Goal: Task Accomplishment & Management: Manage account settings

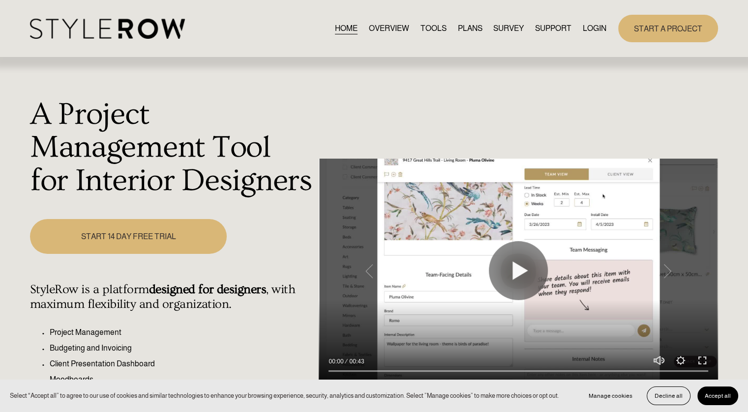
click at [590, 29] on link "LOGIN" at bounding box center [595, 28] width 24 height 13
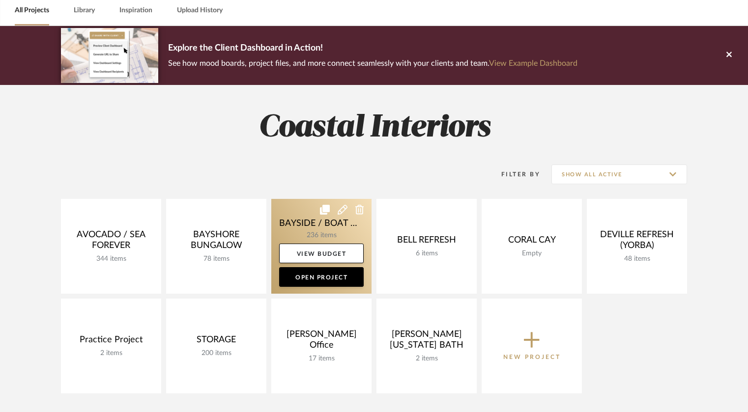
scroll to position [49, 0]
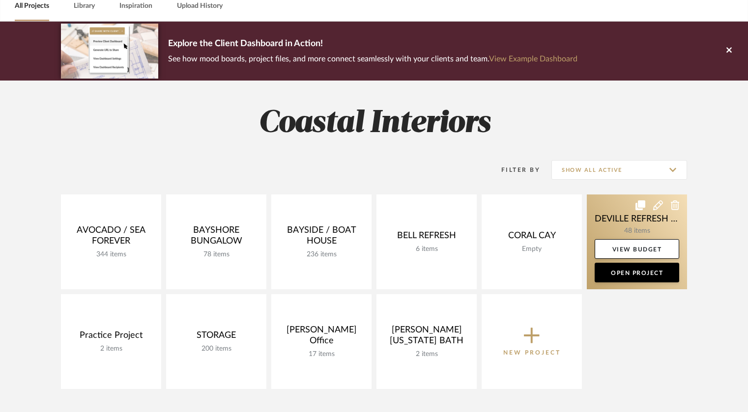
click at [621, 220] on link at bounding box center [637, 242] width 100 height 95
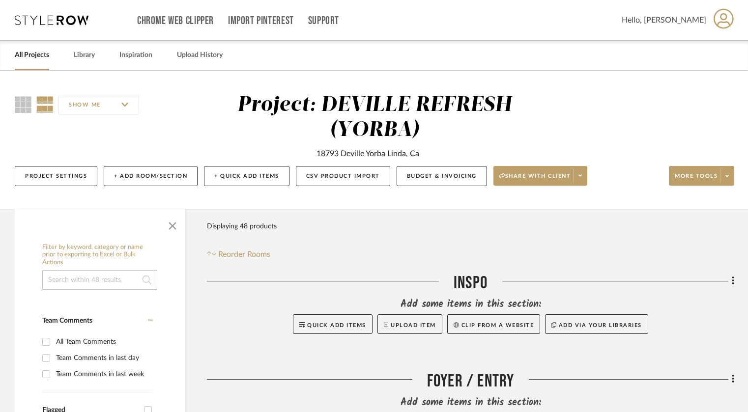
click at [45, 57] on link "All Projects" at bounding box center [32, 55] width 34 height 13
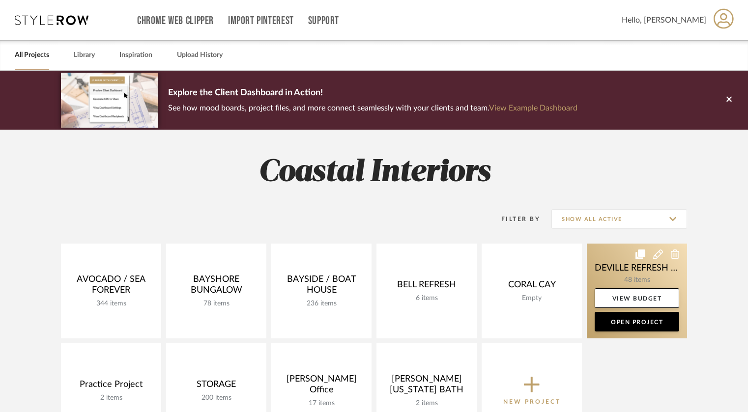
click at [605, 266] on link at bounding box center [637, 291] width 100 height 95
click at [625, 250] on link at bounding box center [637, 291] width 100 height 95
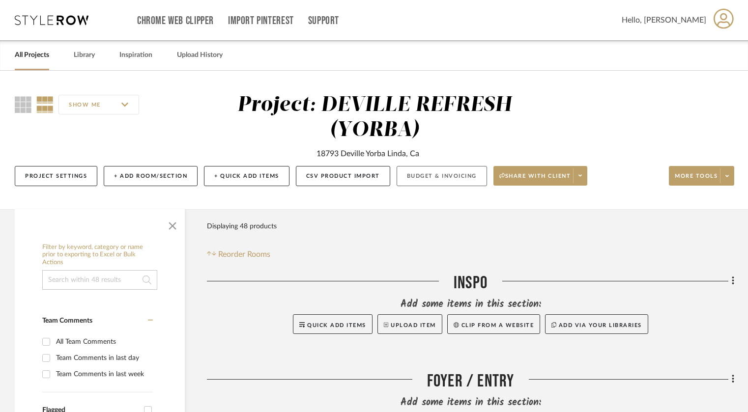
click at [460, 174] on button "Budget & Invoicing" at bounding box center [442, 176] width 90 height 20
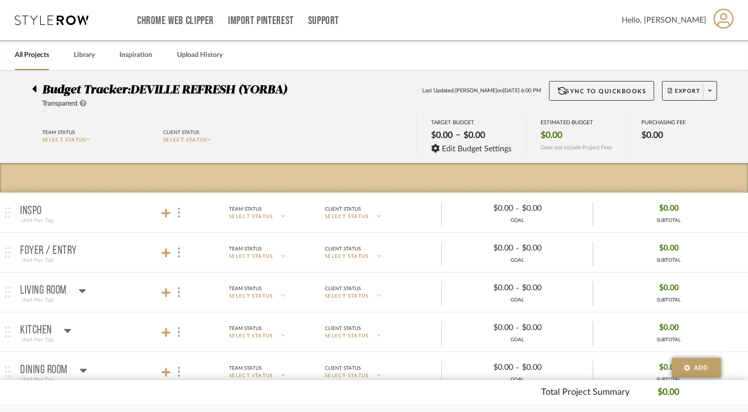
click at [86, 103] on icon at bounding box center [83, 103] width 7 height 7
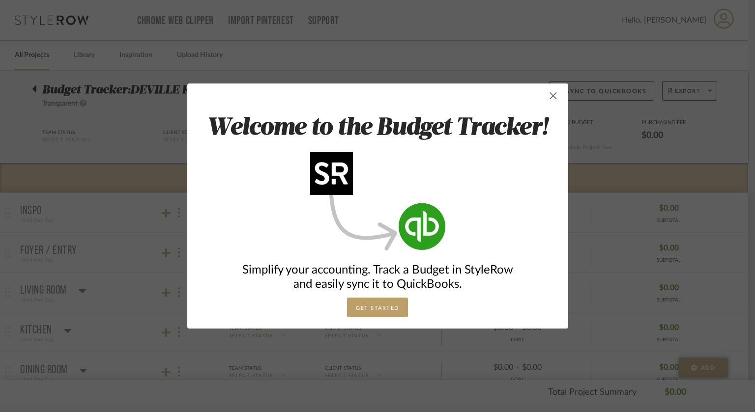
click at [552, 96] on span "button" at bounding box center [554, 96] width 20 height 20
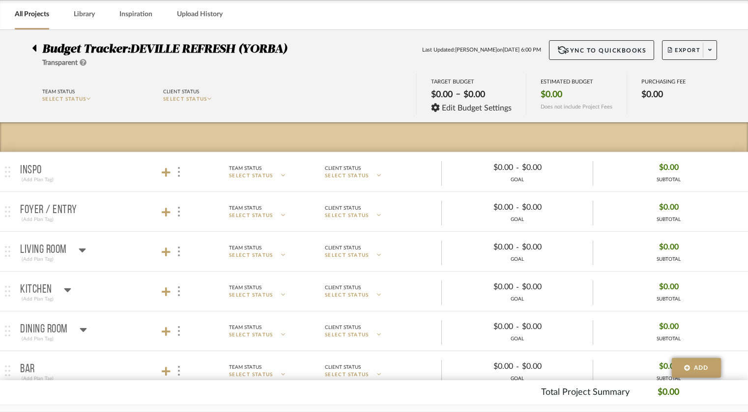
scroll to position [49, 0]
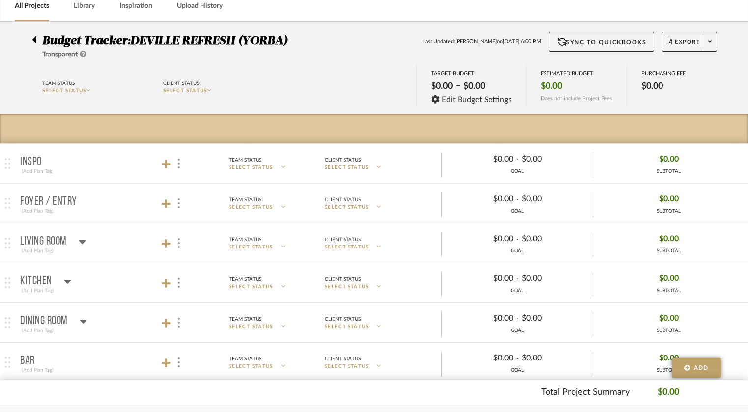
click at [552, 248] on div "GOAL" at bounding box center [517, 251] width 151 height 7
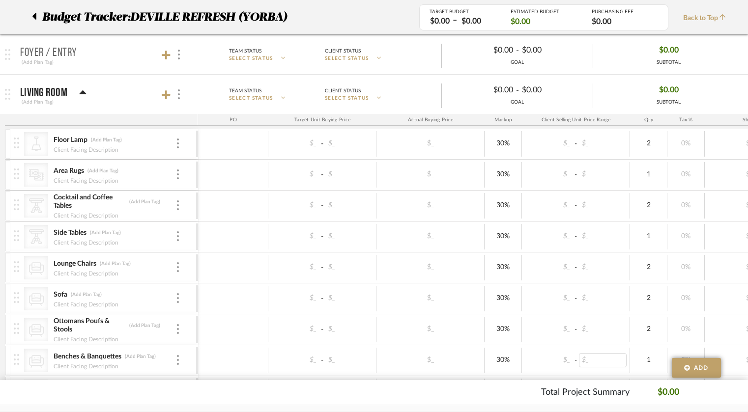
scroll to position [147, 0]
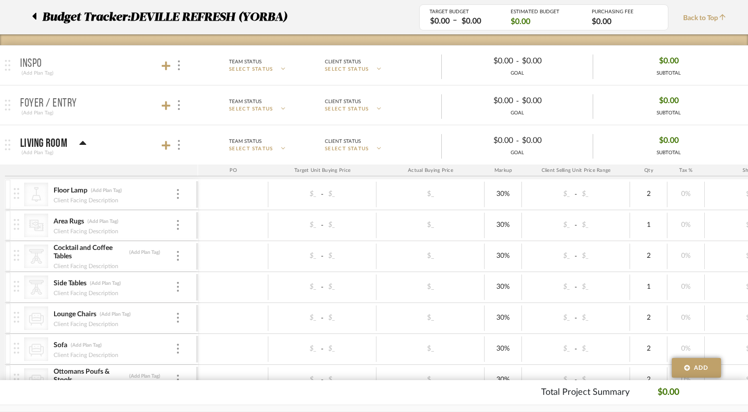
click at [82, 141] on icon at bounding box center [82, 143] width 7 height 4
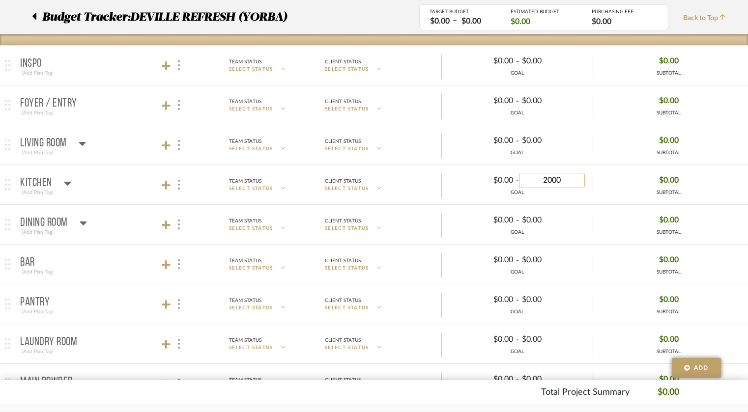
type input "20000"
click at [437, 170] on mat-expansion-panel-header "Kitchen (Add Plan Tag) Team Status SELECT STATUS Client Status SELECT STATUS $0…" at bounding box center [374, 184] width 748 height 39
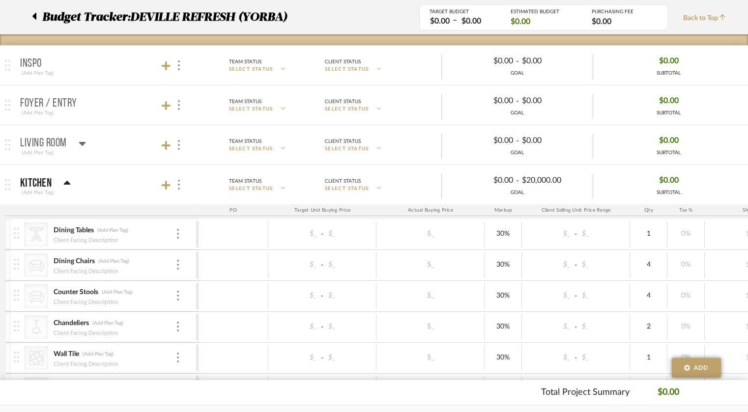
click at [67, 183] on icon at bounding box center [66, 183] width 7 height 4
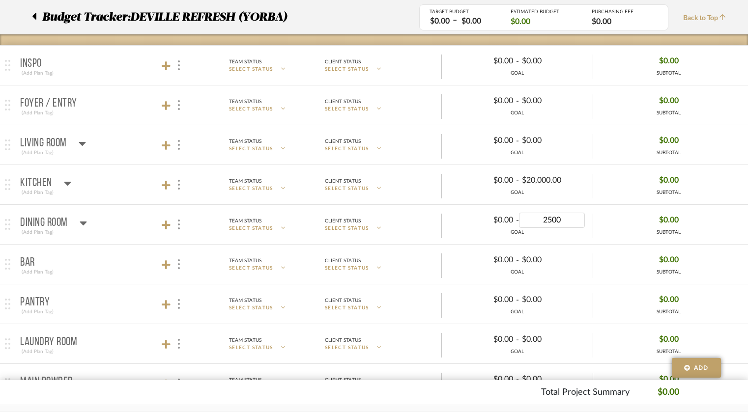
type input "25000"
click at [436, 212] on mat-panel-description "Team Status SELECT STATUS Client Status SELECT STATUS $0.00 - $25,000.00 GOAL $…" at bounding box center [468, 224] width 551 height 27
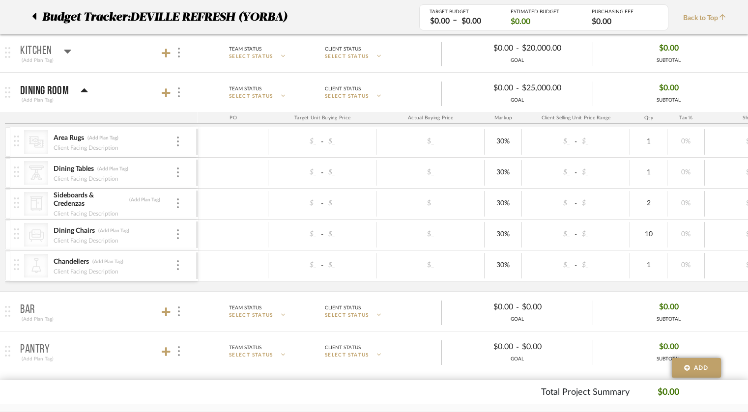
scroll to position [295, 0]
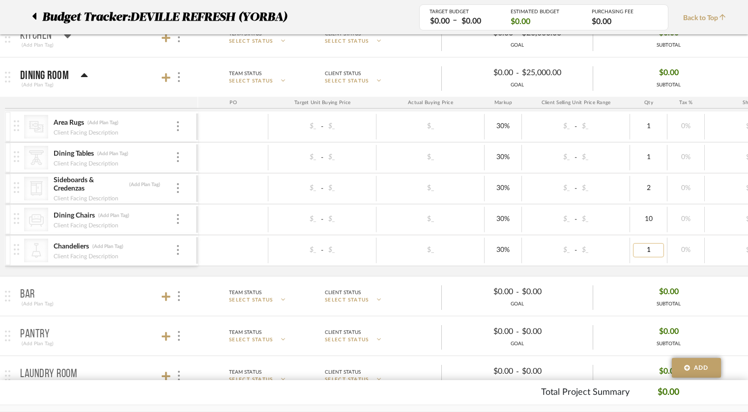
type input "2"
click at [273, 269] on div "CategoryIconRugs Created with Sketch. Area Rugs (Add Plan Tag) Client Facing De…" at bounding box center [513, 194] width 1017 height 165
click at [87, 76] on icon at bounding box center [84, 75] width 7 height 4
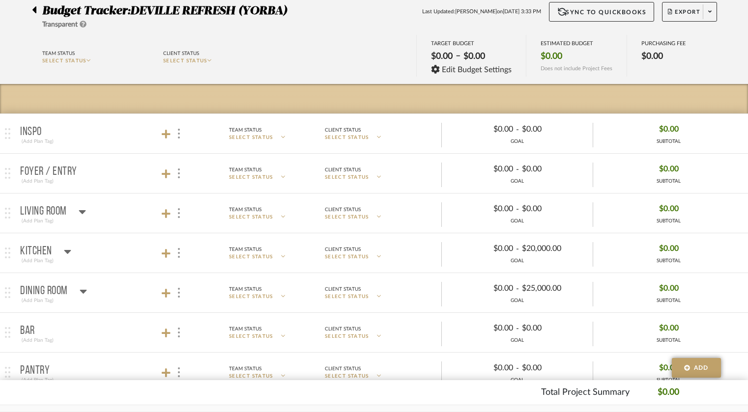
scroll to position [88, 0]
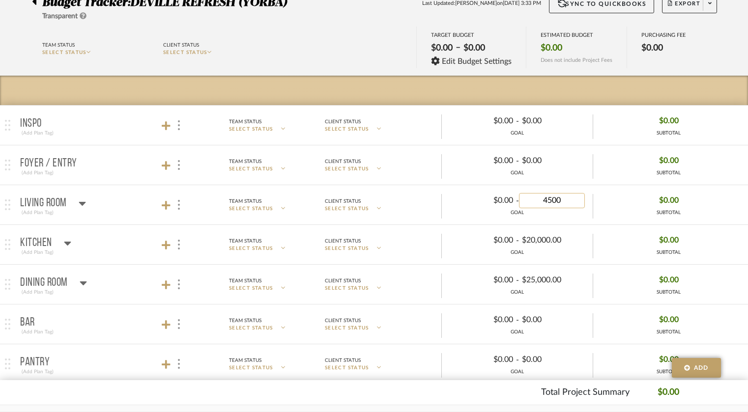
type input "45000"
click at [84, 202] on icon at bounding box center [82, 204] width 7 height 4
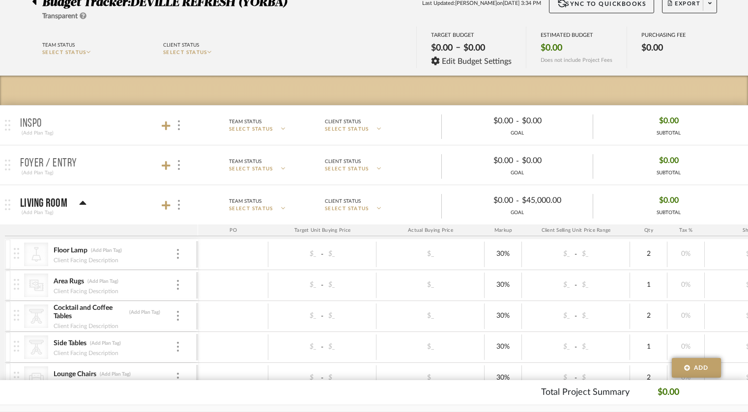
click at [84, 202] on icon at bounding box center [82, 204] width 7 height 12
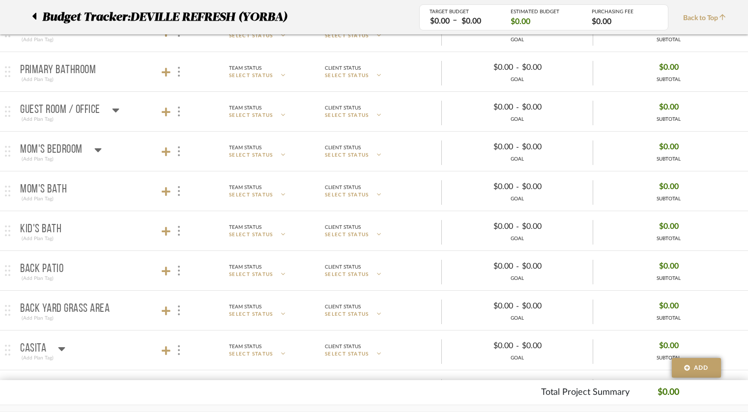
scroll to position [628, 0]
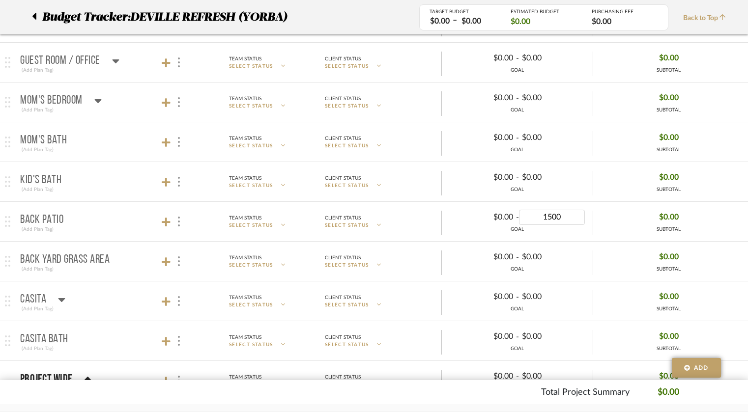
type input "15000"
click at [89, 208] on span "Back Patio (Add Plan Tag) Team Status SELECT STATUS Client Status SELECT STATUS…" at bounding box center [382, 221] width 724 height 27
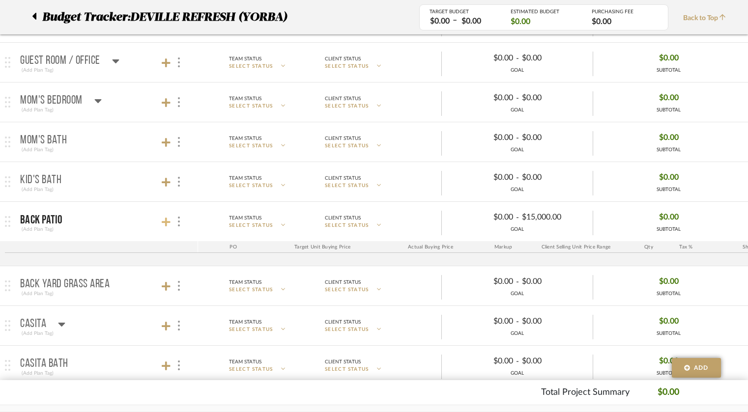
click at [164, 220] on icon at bounding box center [166, 222] width 9 height 9
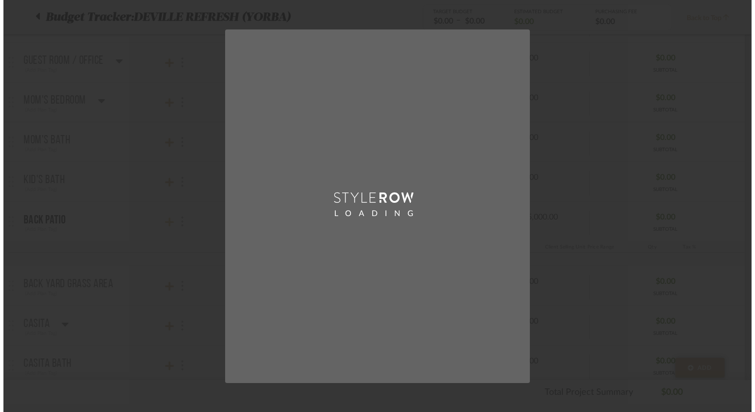
scroll to position [0, 0]
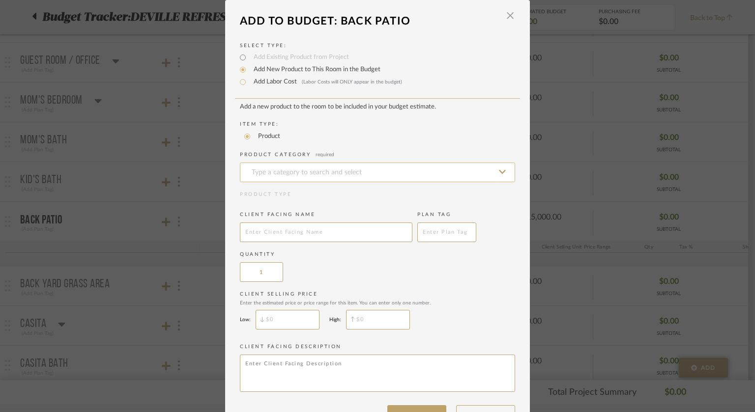
click at [347, 169] on input at bounding box center [377, 173] width 275 height 20
click at [334, 191] on div "Outdoor Sofas, Loveseats & Sectionals" at bounding box center [374, 196] width 274 height 25
type input "Outdoor Sofas, Loveseats & Sectionals"
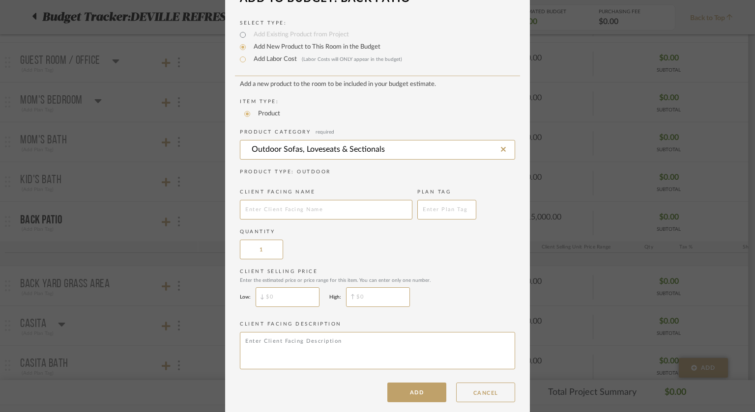
scroll to position [31, 0]
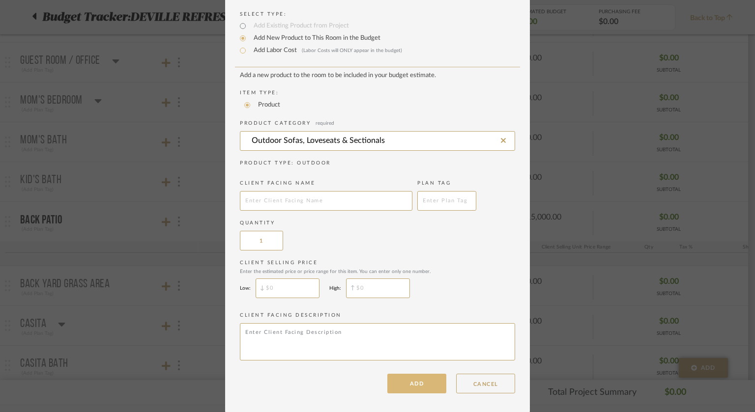
click at [414, 376] on button "ADD" at bounding box center [416, 384] width 59 height 20
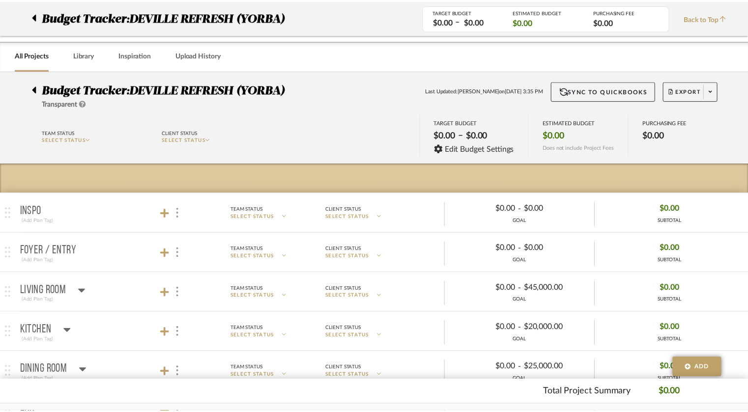
scroll to position [628, 0]
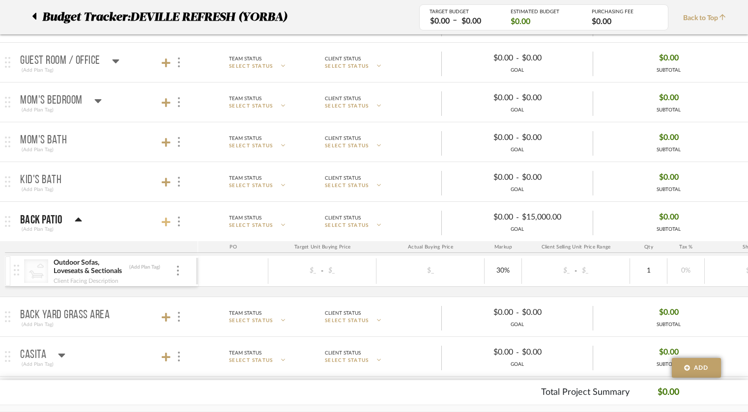
click at [166, 220] on icon at bounding box center [166, 222] width 9 height 9
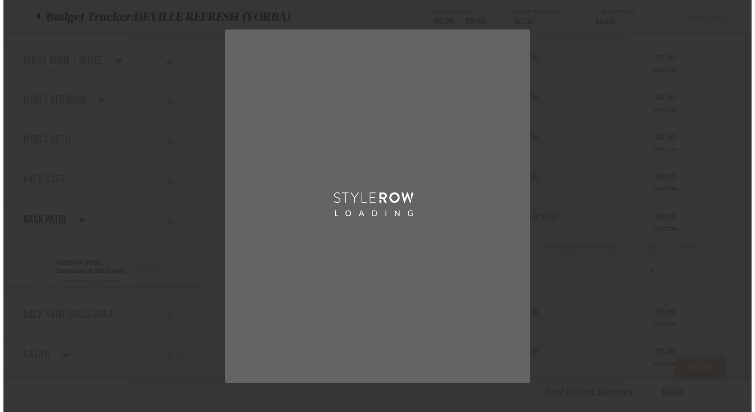
scroll to position [0, 0]
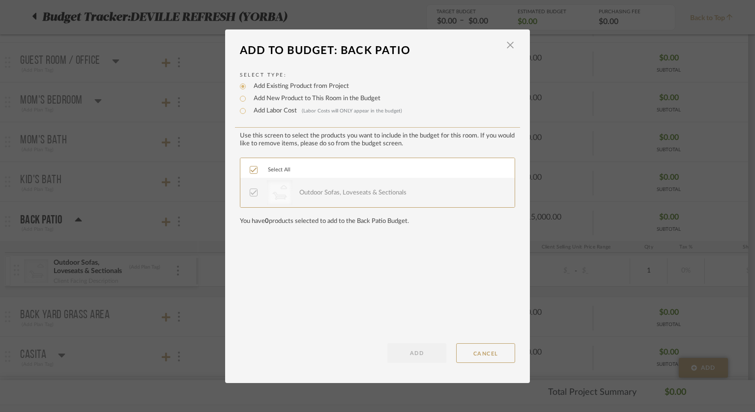
click at [269, 98] on label "Add New Product to This Room in the Budget" at bounding box center [315, 99] width 132 height 10
click at [249, 98] on input "Add New Product to This Room in the Budget" at bounding box center [243, 99] width 12 height 12
radio input "true"
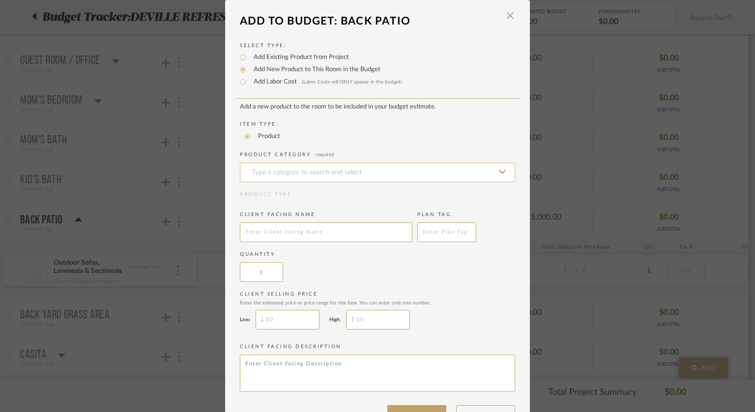
click at [307, 174] on input at bounding box center [377, 173] width 275 height 20
click at [310, 191] on div "Outdoor Lighting Accessories & Hardware" at bounding box center [374, 196] width 274 height 25
drag, startPoint x: 402, startPoint y: 171, endPoint x: 280, endPoint y: 169, distance: 121.9
click at [280, 169] on input "Outdoor Lighting Accessories & Hardware" at bounding box center [377, 173] width 275 height 20
click at [276, 193] on span "Outdoor Lighting Accessories & Hardware" at bounding box center [328, 196] width 163 height 7
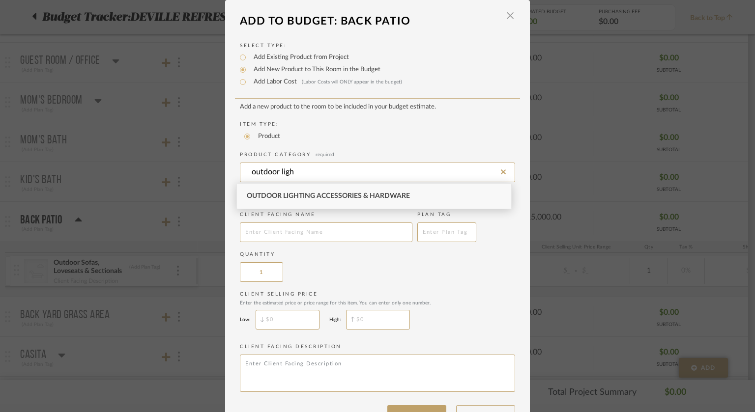
type input "Outdoor Lighting Accessories & Hardware"
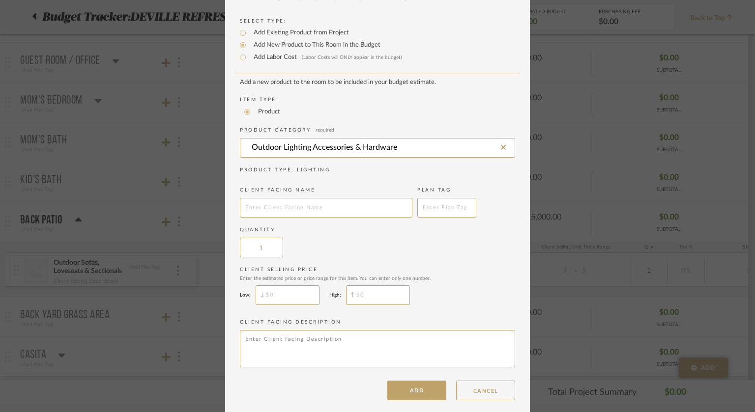
scroll to position [31, 0]
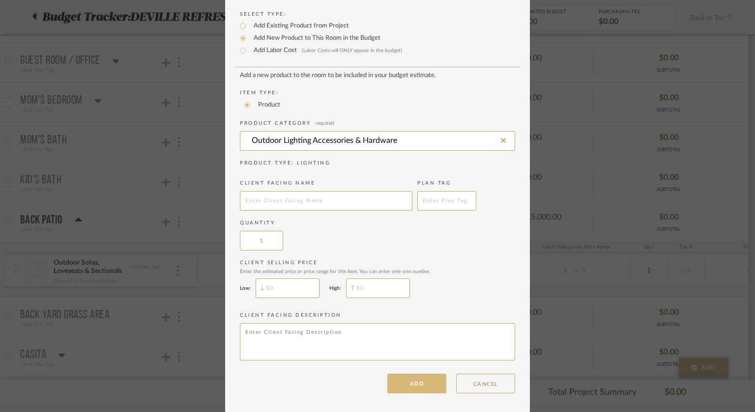
click at [412, 378] on button "ADD" at bounding box center [416, 384] width 59 height 20
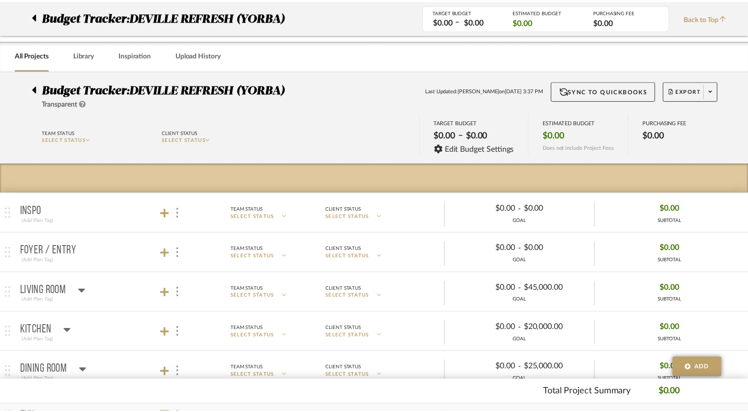
scroll to position [628, 0]
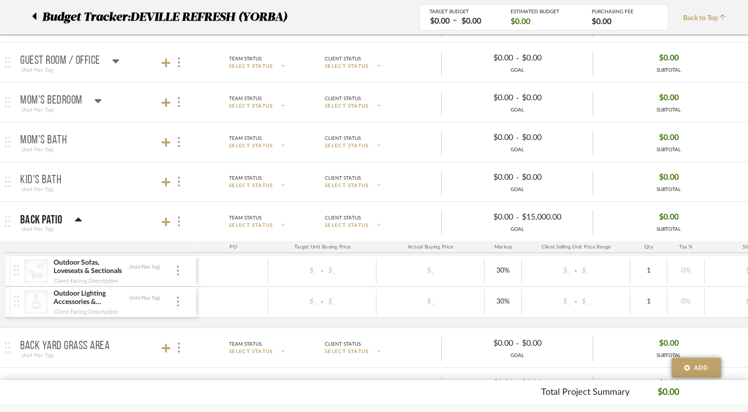
click at [78, 218] on icon at bounding box center [78, 220] width 7 height 4
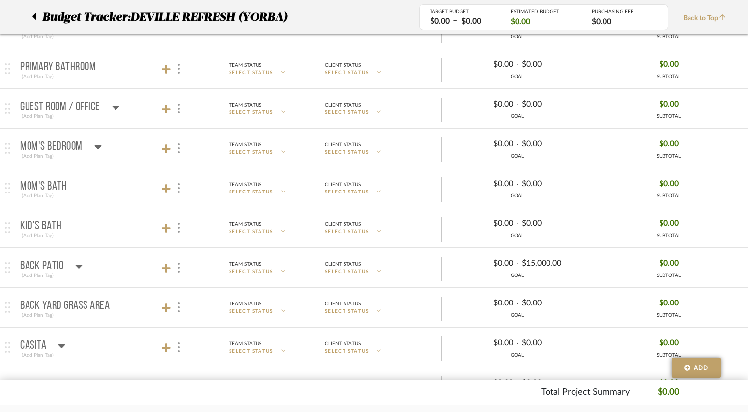
scroll to position [579, 0]
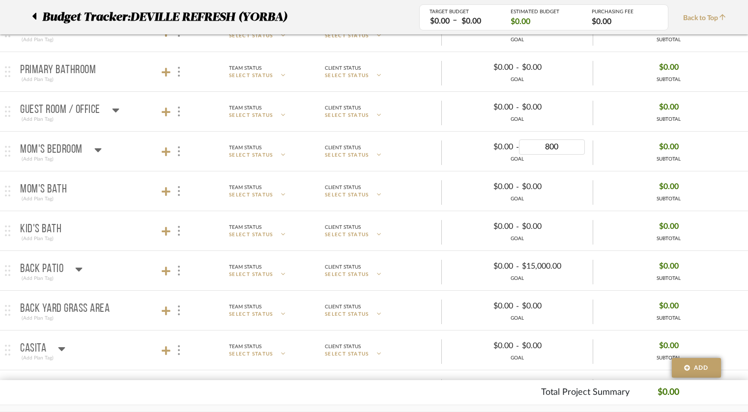
type input "8000"
click at [104, 143] on mat-panel-title "Mom's Bedroom (Add Plan Tag)" at bounding box center [106, 152] width 173 height 24
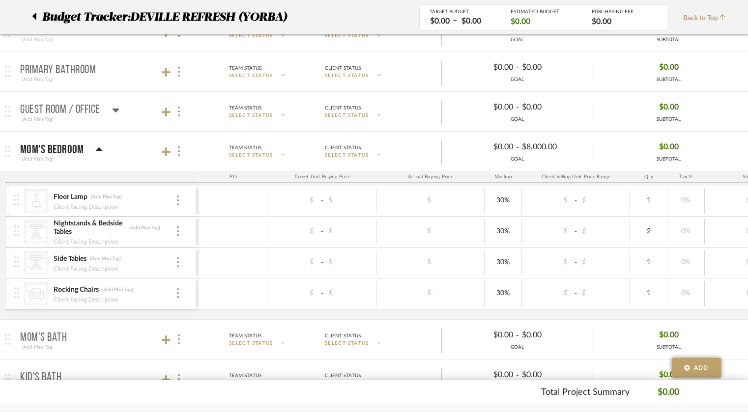
click at [101, 146] on mat-panel-title "Mom's Bedroom (Add Plan Tag)" at bounding box center [106, 152] width 173 height 24
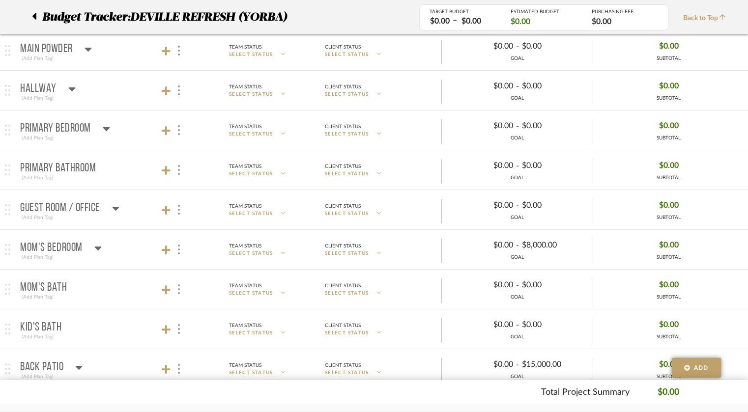
scroll to position [432, 0]
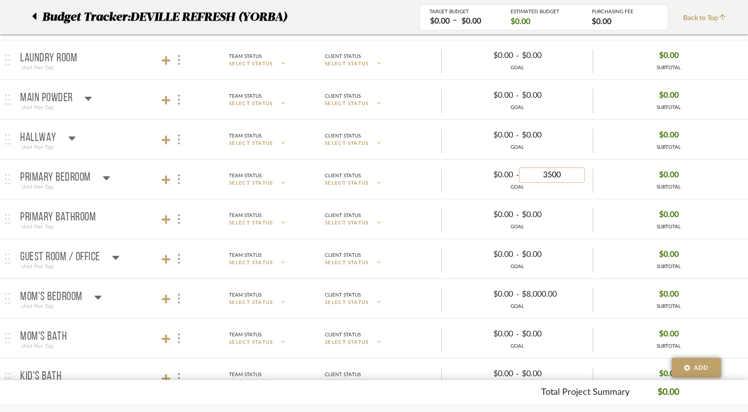
type input "35000"
click at [109, 172] on icon at bounding box center [106, 178] width 7 height 12
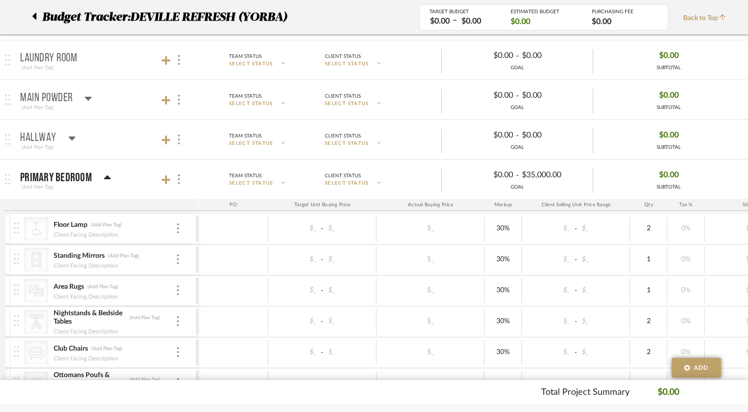
click at [104, 175] on icon at bounding box center [107, 178] width 7 height 12
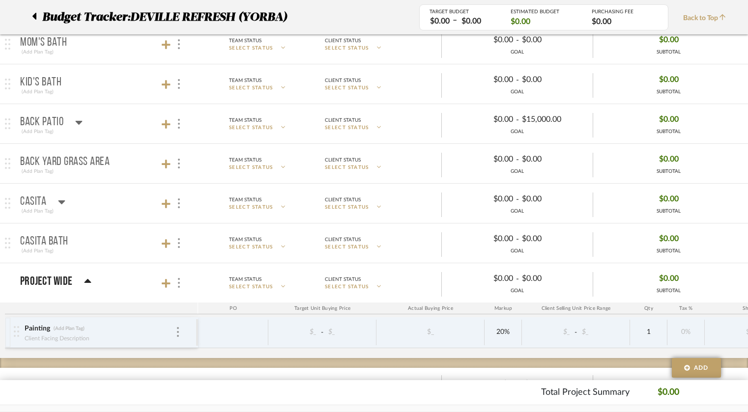
scroll to position [727, 0]
type input "20000"
click at [65, 196] on mat-panel-title "Casita (Add Plan Tag)" at bounding box center [106, 203] width 173 height 24
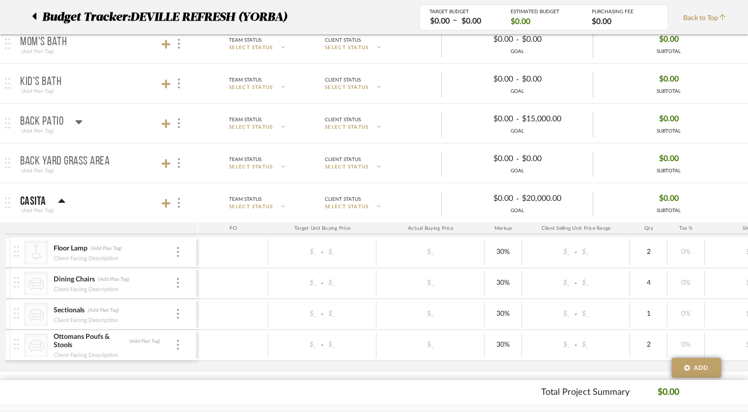
click at [65, 198] on mat-panel-title "Casita (Add Plan Tag)" at bounding box center [106, 203] width 173 height 24
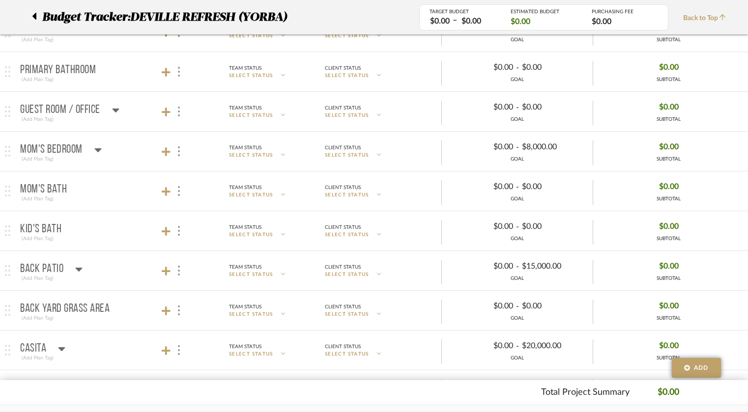
scroll to position [530, 0]
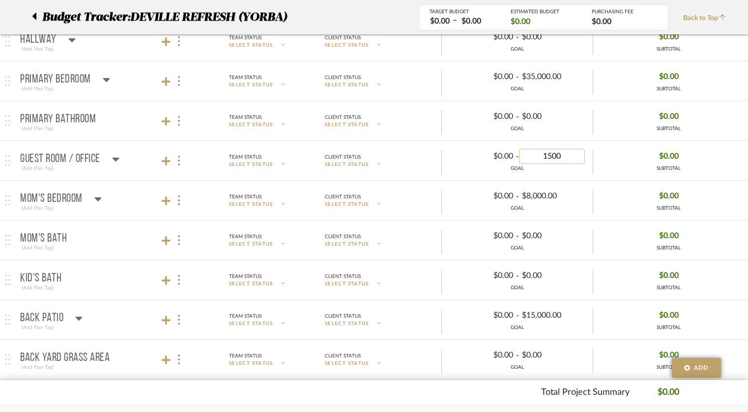
type input "15000"
click at [92, 158] on p "Guest Room / Office" at bounding box center [60, 159] width 80 height 12
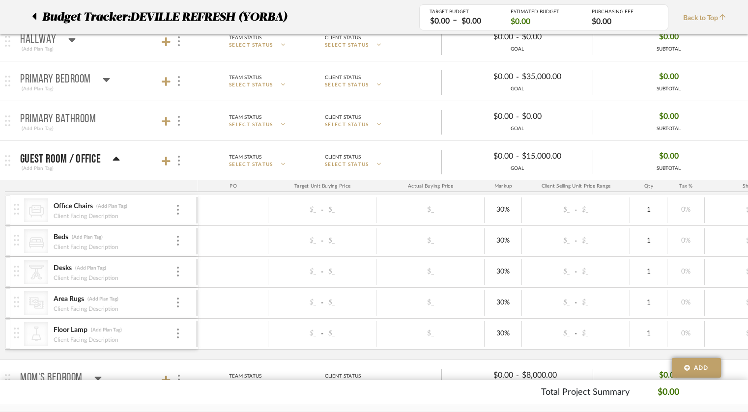
click at [113, 154] on icon at bounding box center [116, 159] width 7 height 12
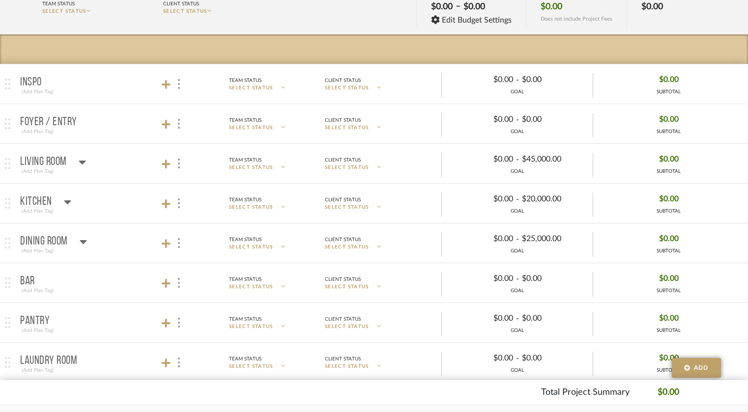
scroll to position [147, 0]
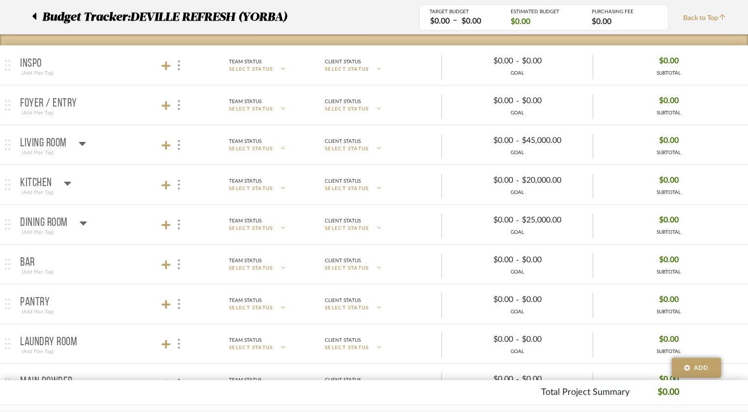
click at [83, 139] on icon at bounding box center [82, 144] width 7 height 12
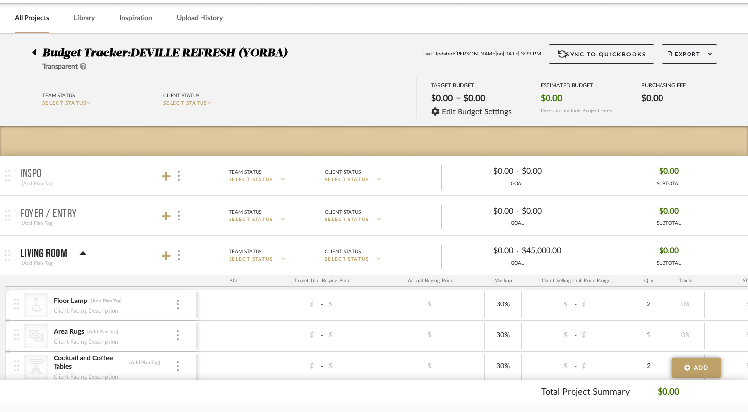
scroll to position [0, 0]
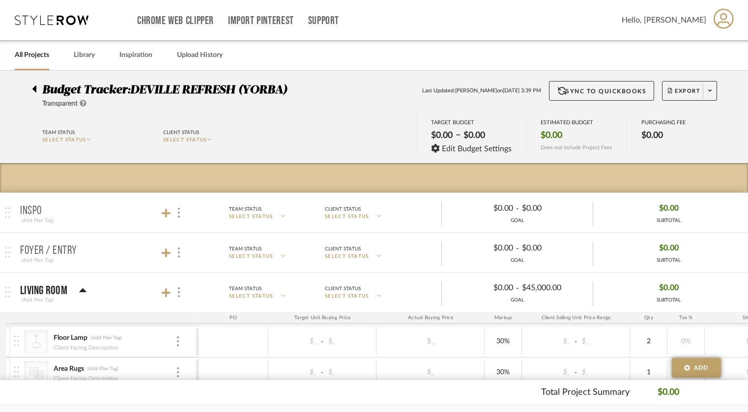
click at [35, 90] on icon at bounding box center [34, 89] width 4 height 7
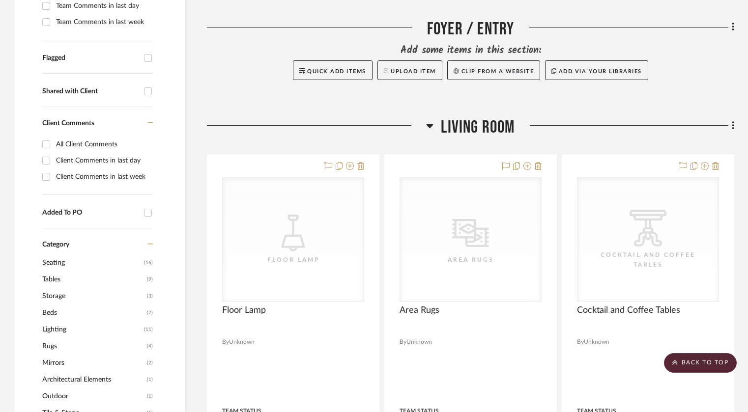
scroll to position [442, 0]
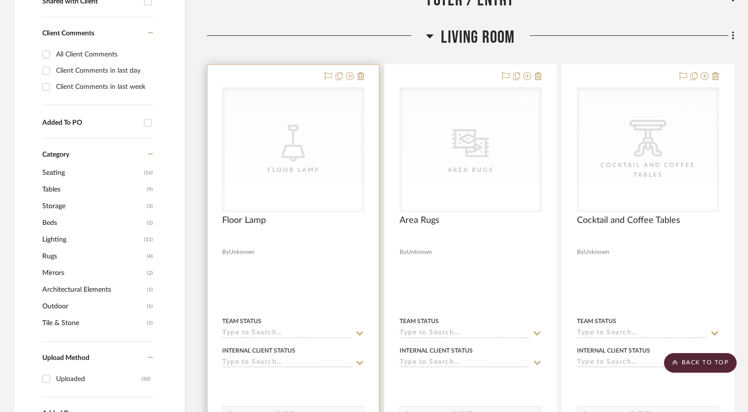
click at [0, 0] on icon "CategoryIconLighting Created with Sketch." at bounding box center [0, 0] width 0 height 0
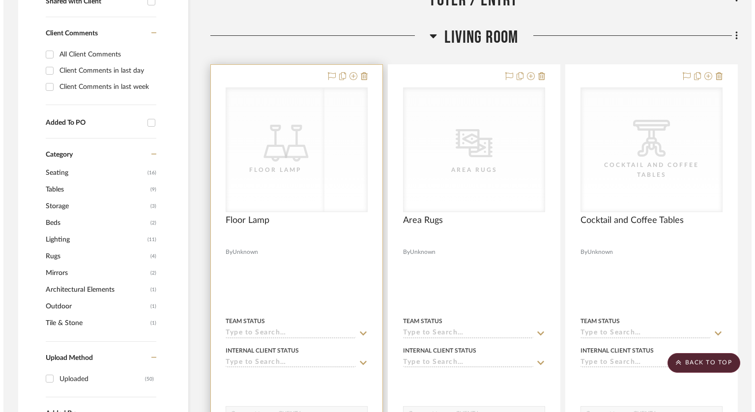
scroll to position [0, 0]
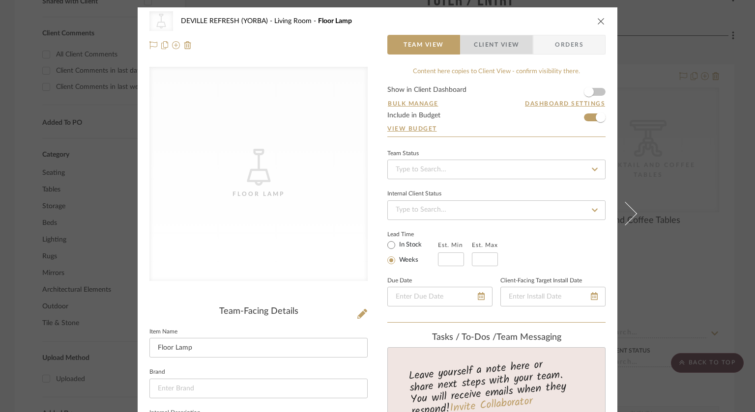
click at [483, 45] on span "Client View" at bounding box center [496, 45] width 45 height 20
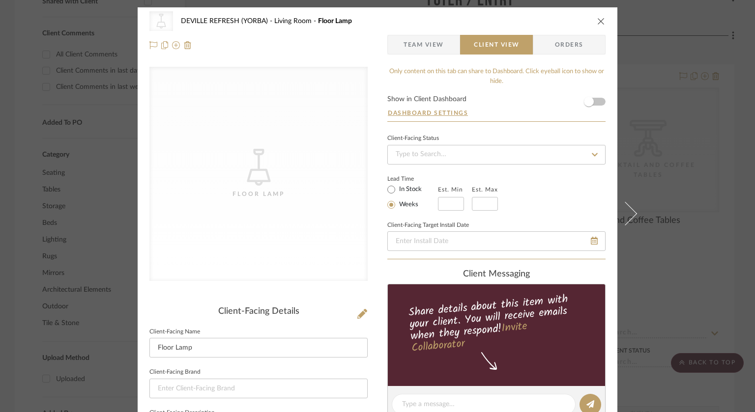
click at [405, 50] on span "Team View" at bounding box center [424, 45] width 40 height 20
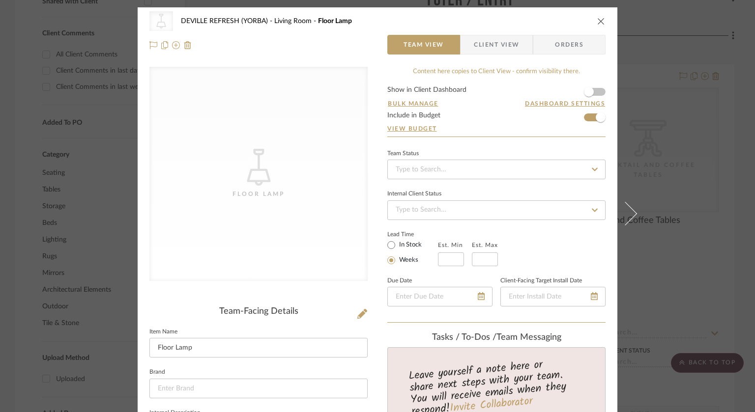
click at [599, 21] on icon "close" at bounding box center [601, 21] width 8 height 8
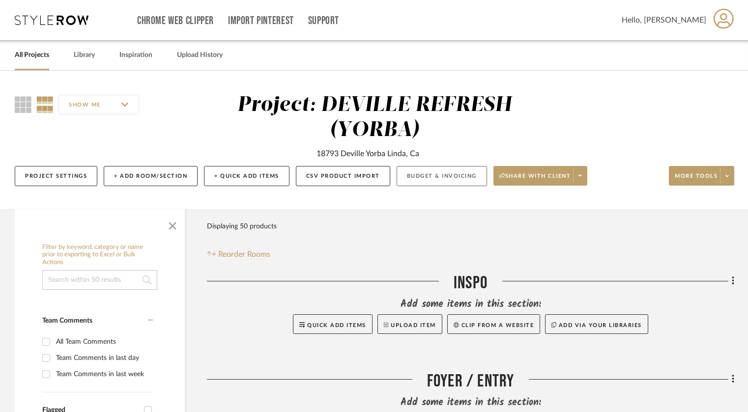
click at [438, 180] on button "Budget & Invoicing" at bounding box center [442, 176] width 90 height 20
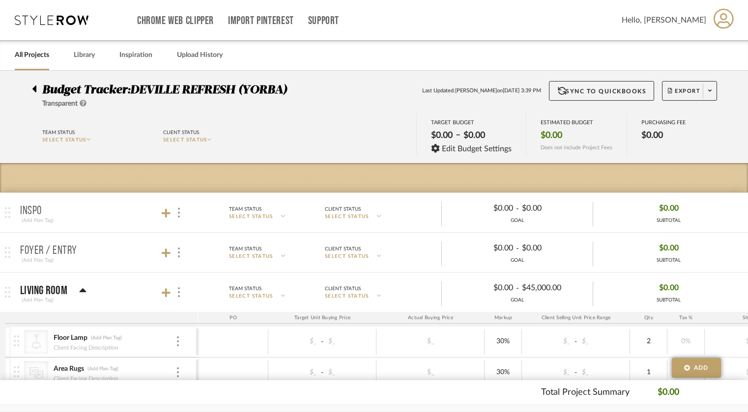
click at [88, 291] on mat-panel-title "Living Room (Add Plan Tag)" at bounding box center [106, 293] width 173 height 24
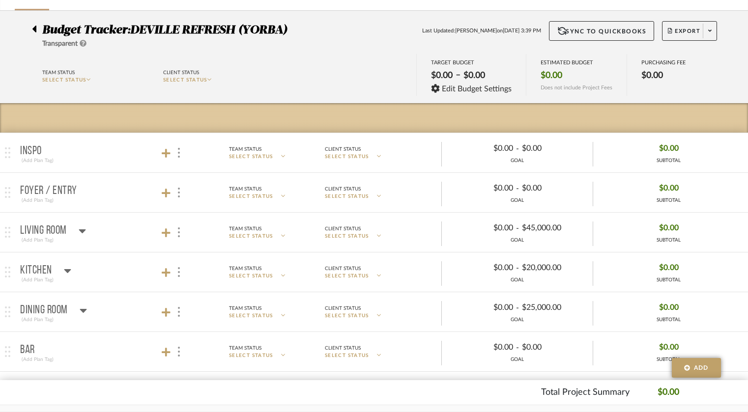
scroll to position [98, 0]
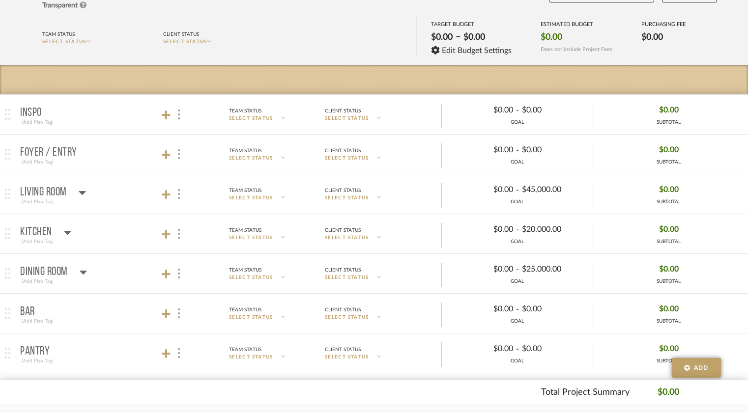
click at [69, 231] on icon at bounding box center [67, 233] width 7 height 4
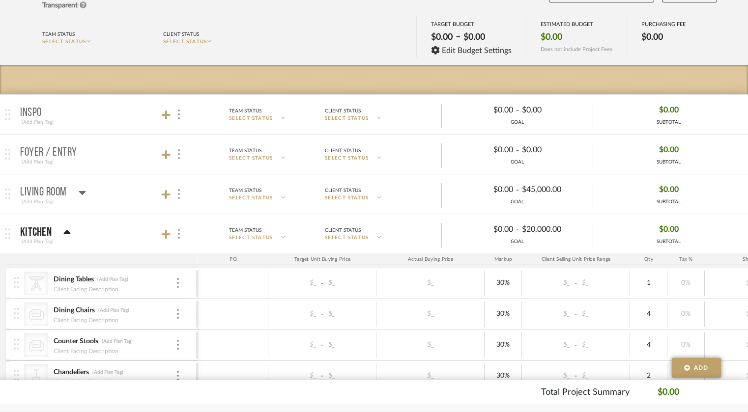
click at [69, 231] on icon at bounding box center [66, 233] width 7 height 12
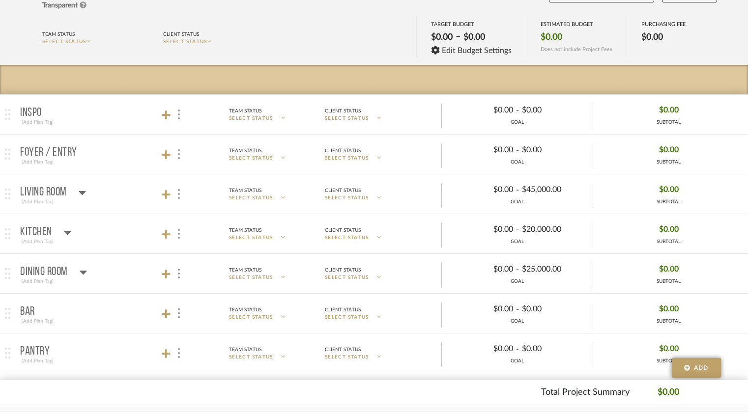
scroll to position [0, 0]
